Goal: Information Seeking & Learning: Understand process/instructions

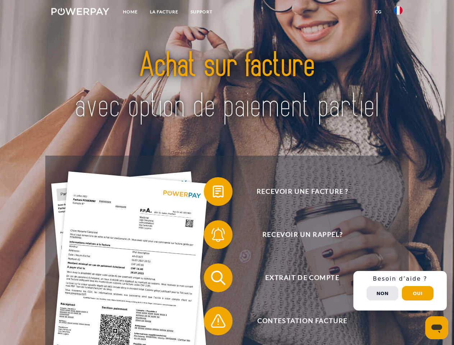
click at [80, 13] on img at bounding box center [80, 11] width 58 height 7
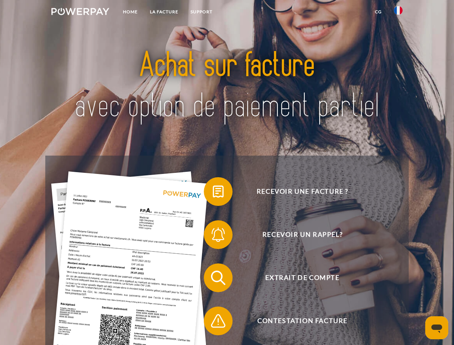
click at [399, 13] on img at bounding box center [398, 10] width 9 height 9
click at [378, 12] on link "CG" at bounding box center [378, 11] width 19 height 13
click at [213, 193] on span at bounding box center [208, 192] width 36 height 36
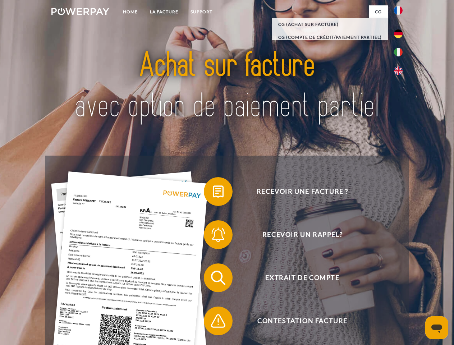
click at [213, 236] on span at bounding box center [208, 235] width 36 height 36
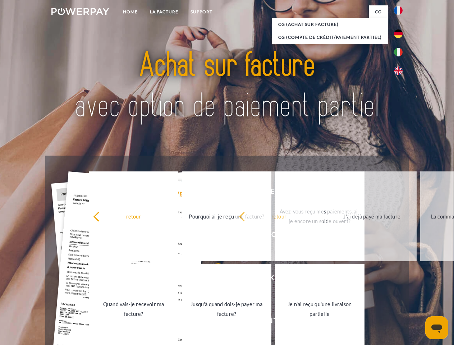
click at [213, 280] on link "Jusqu'à quand dois-je payer ma facture?" at bounding box center [227, 309] width 90 height 90
click at [213, 323] on span at bounding box center [208, 321] width 36 height 36
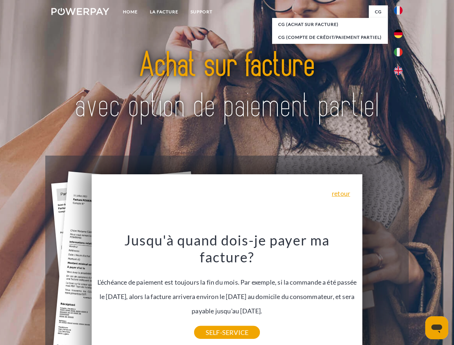
click at [400, 291] on div "Recevoir une facture ? Recevoir un rappel? Extrait de compte retour" at bounding box center [226, 300] width 363 height 288
click at [383, 292] on span "Extrait de compte" at bounding box center [302, 278] width 176 height 29
click at [418, 294] on header "Home LA FACTURE Support" at bounding box center [227, 248] width 454 height 497
